Goal: Navigation & Orientation: Find specific page/section

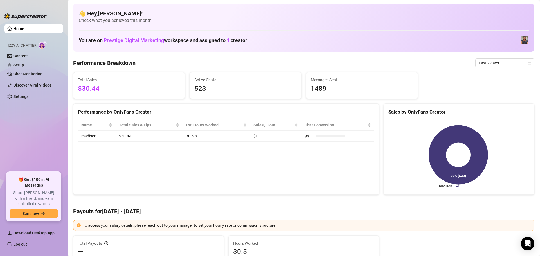
click at [337, 62] on div "Performance Breakdown Last 7 days" at bounding box center [304, 63] width 462 height 9
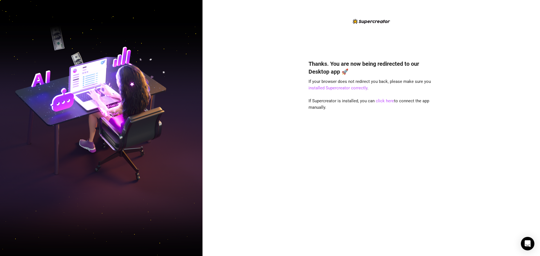
click at [461, 57] on div "Thanks. You are now being redirected to our Desktop app 🚀 If your browser does …" at bounding box center [372, 128] width 338 height 256
